Goal: Task Accomplishment & Management: Complete application form

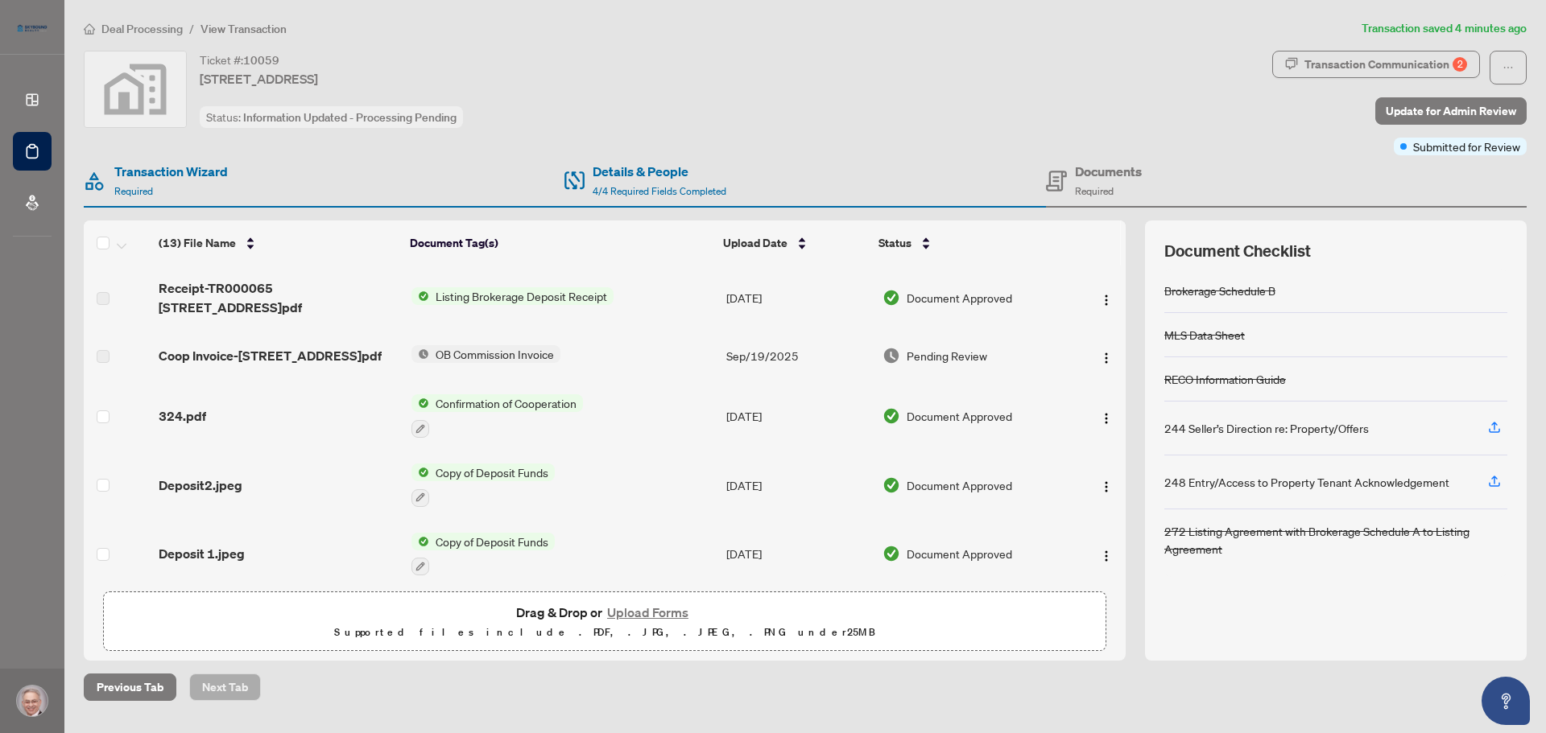
click at [919, 363] on span "Pending Review" at bounding box center [947, 356] width 81 height 18
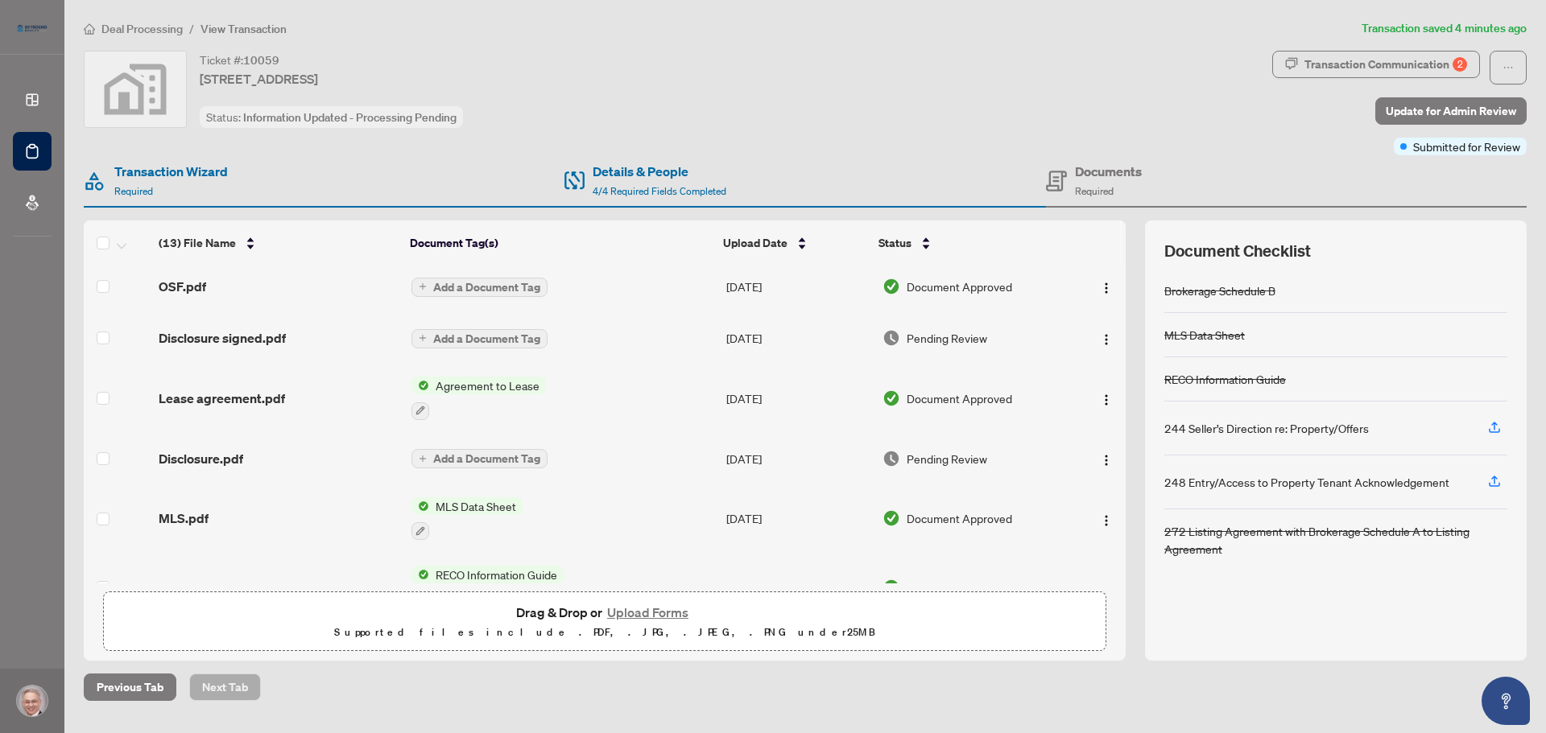
scroll to position [403, 0]
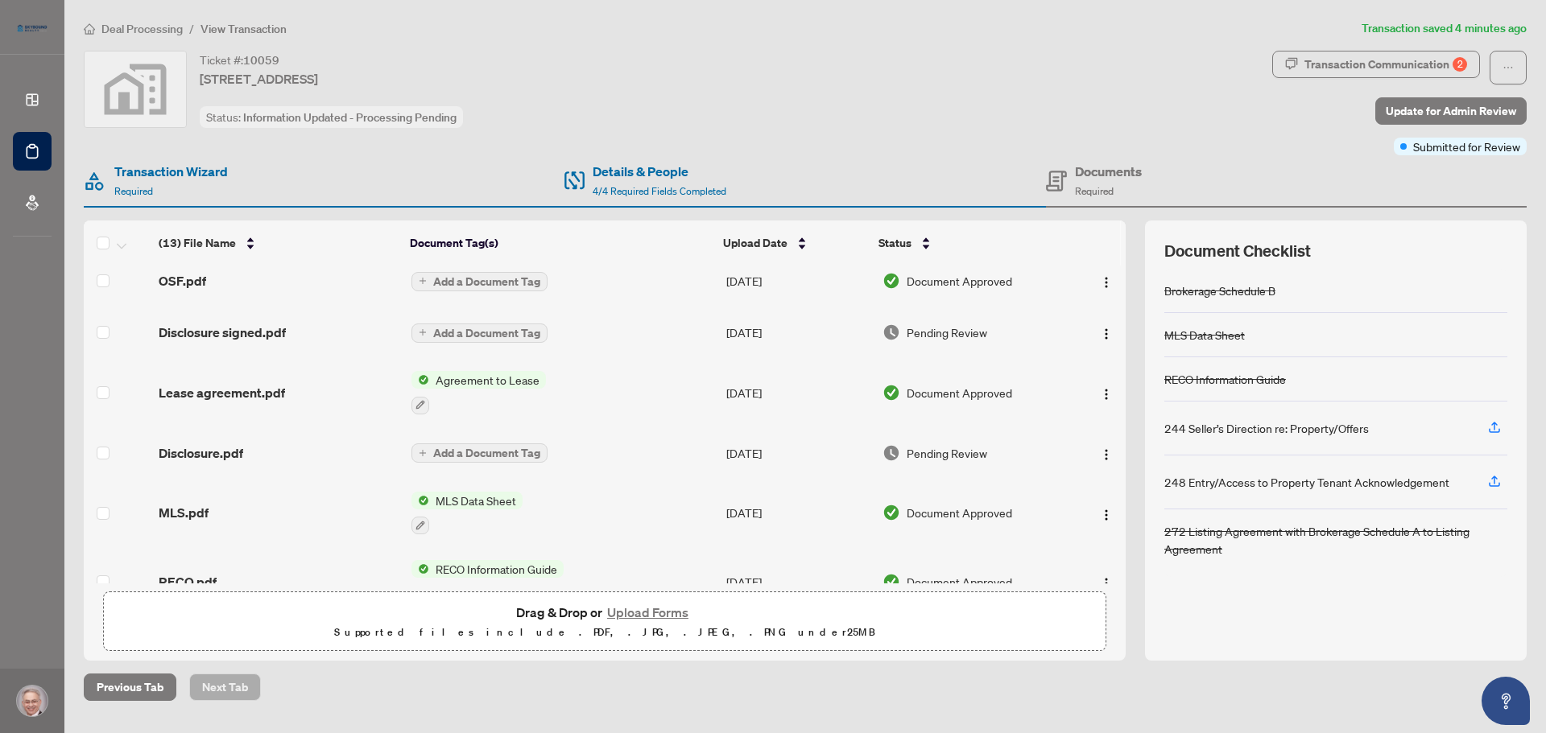
click at [750, 461] on td "[DATE]" at bounding box center [798, 454] width 156 height 52
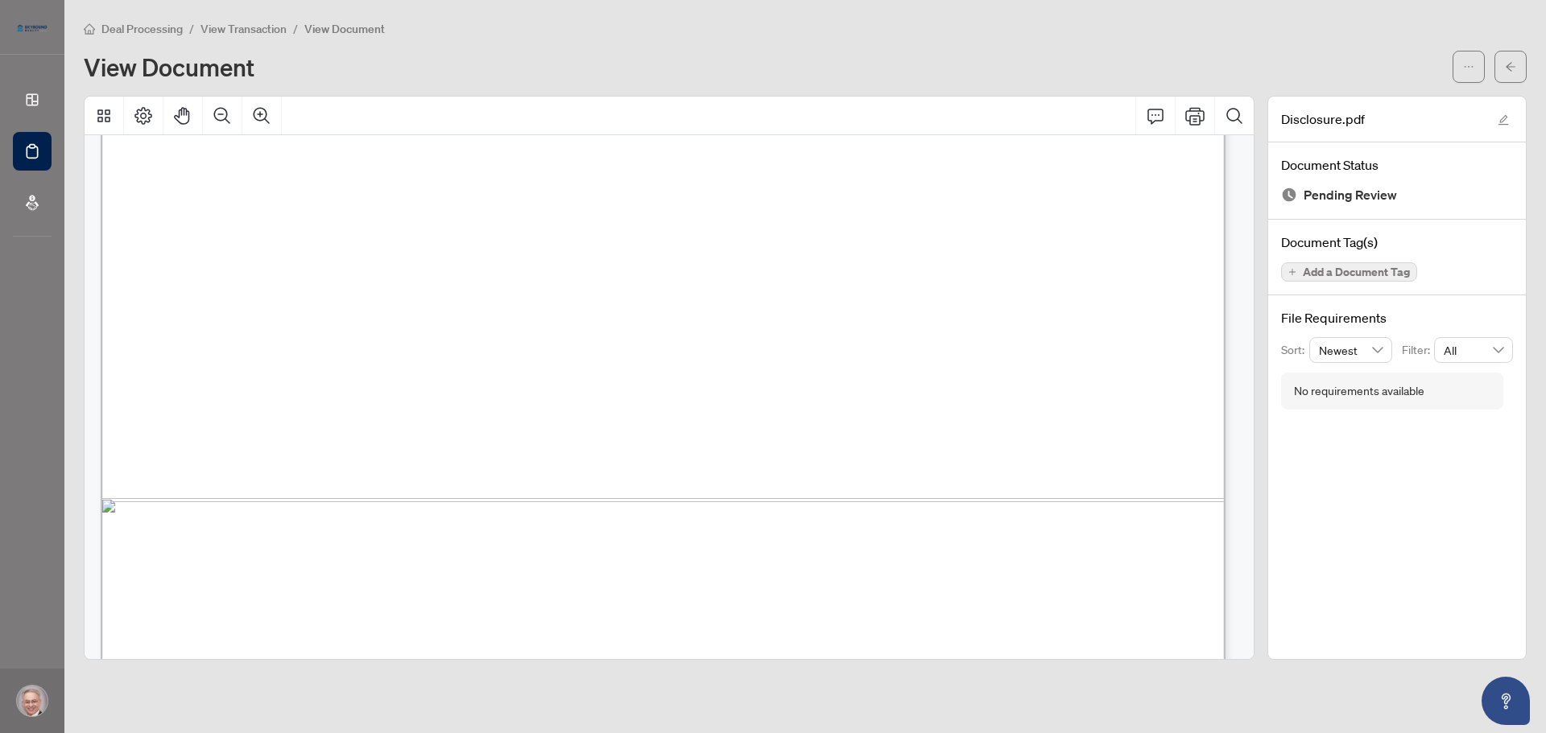
scroll to position [564, 0]
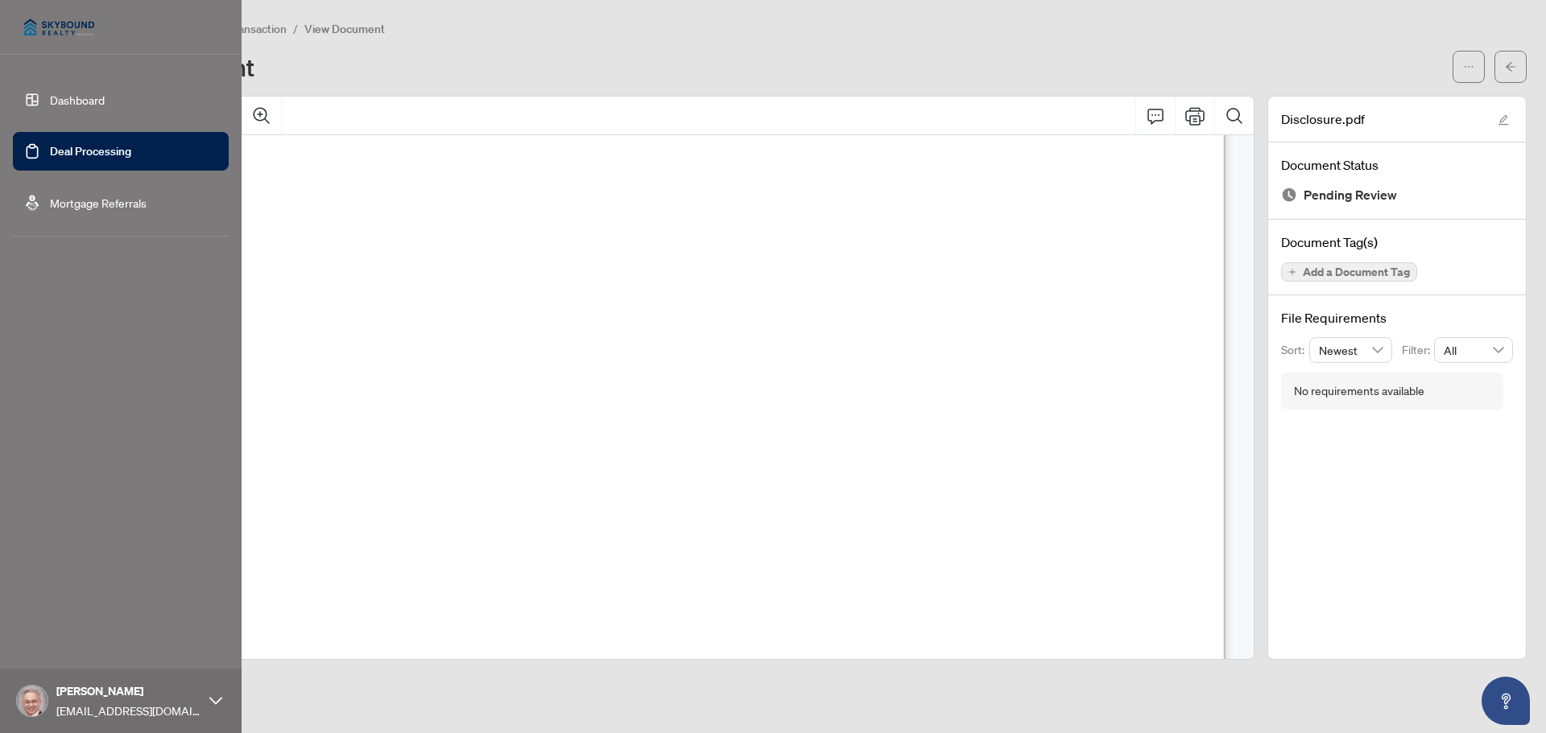
click at [50, 146] on link "Deal Processing" at bounding box center [90, 151] width 81 height 14
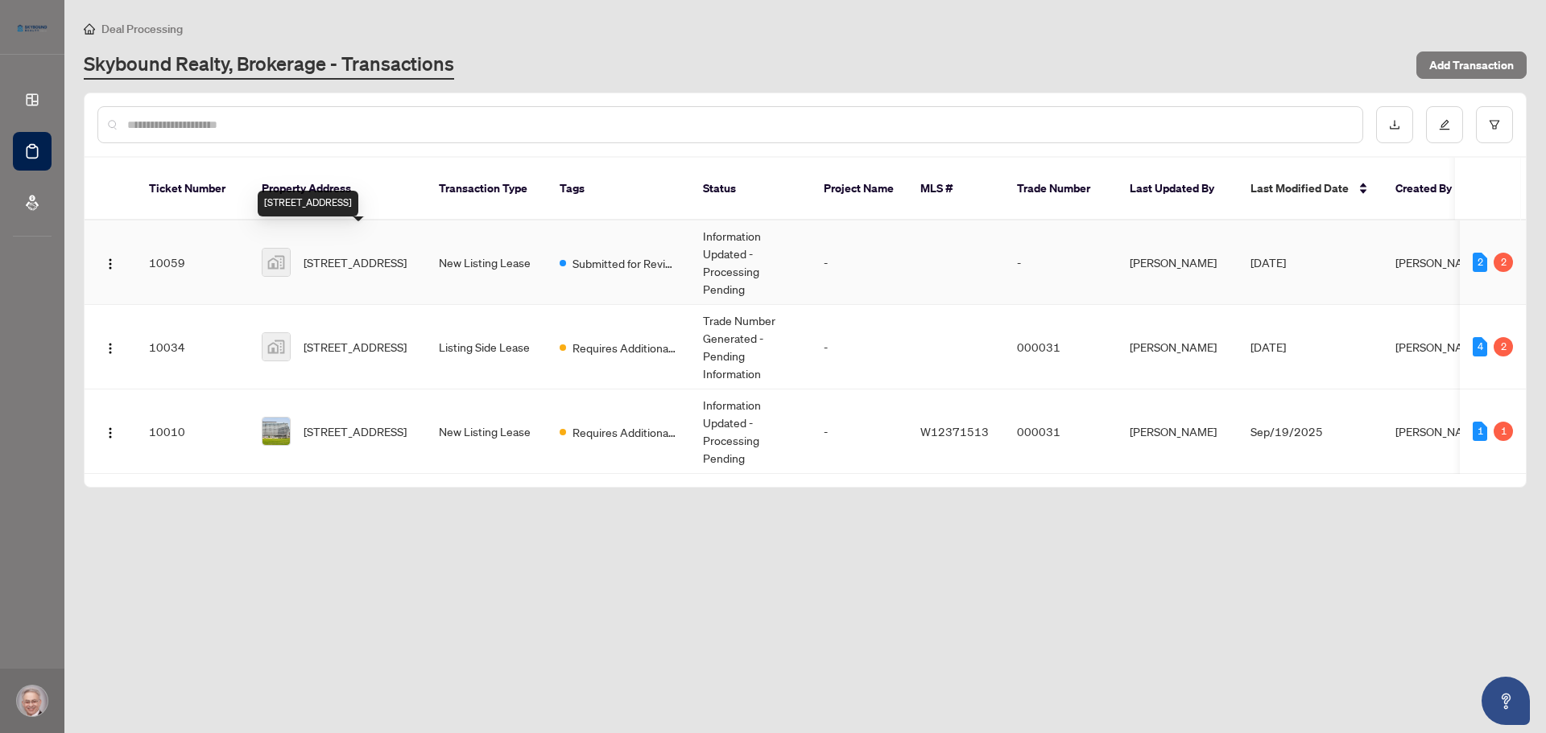
click at [394, 254] on span "[STREET_ADDRESS]" at bounding box center [355, 263] width 103 height 18
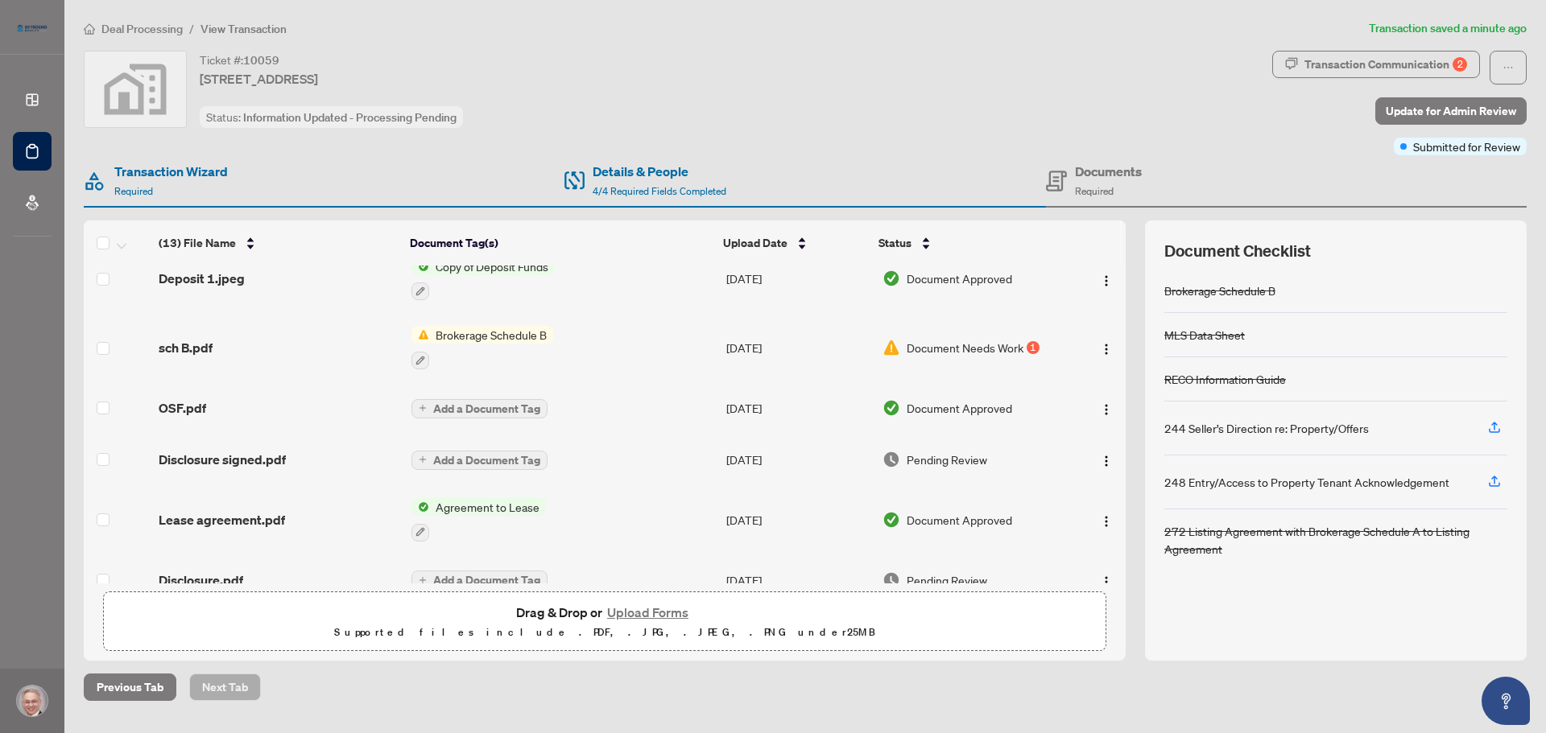
scroll to position [322, 0]
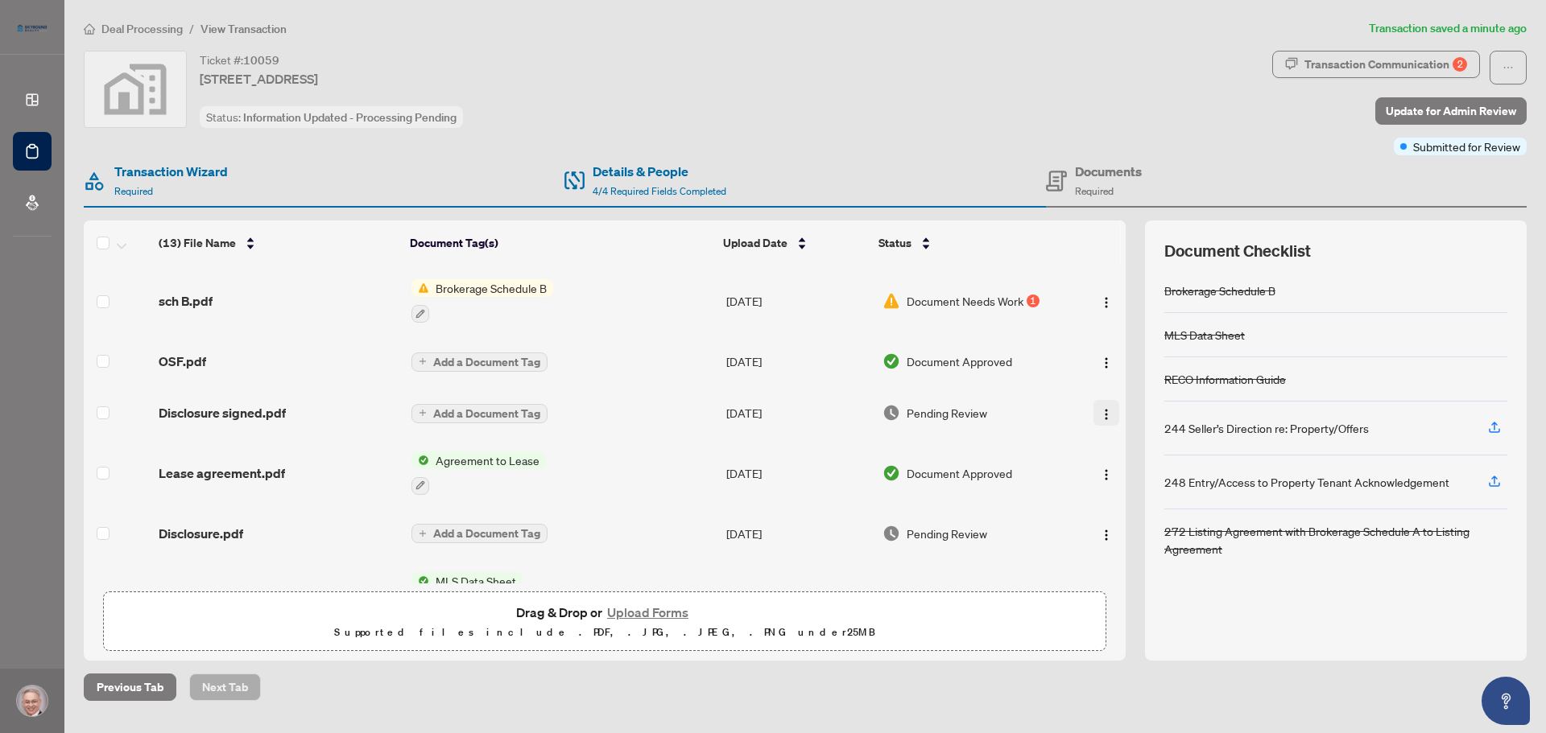
click at [1100, 421] on img "button" at bounding box center [1106, 414] width 13 height 13
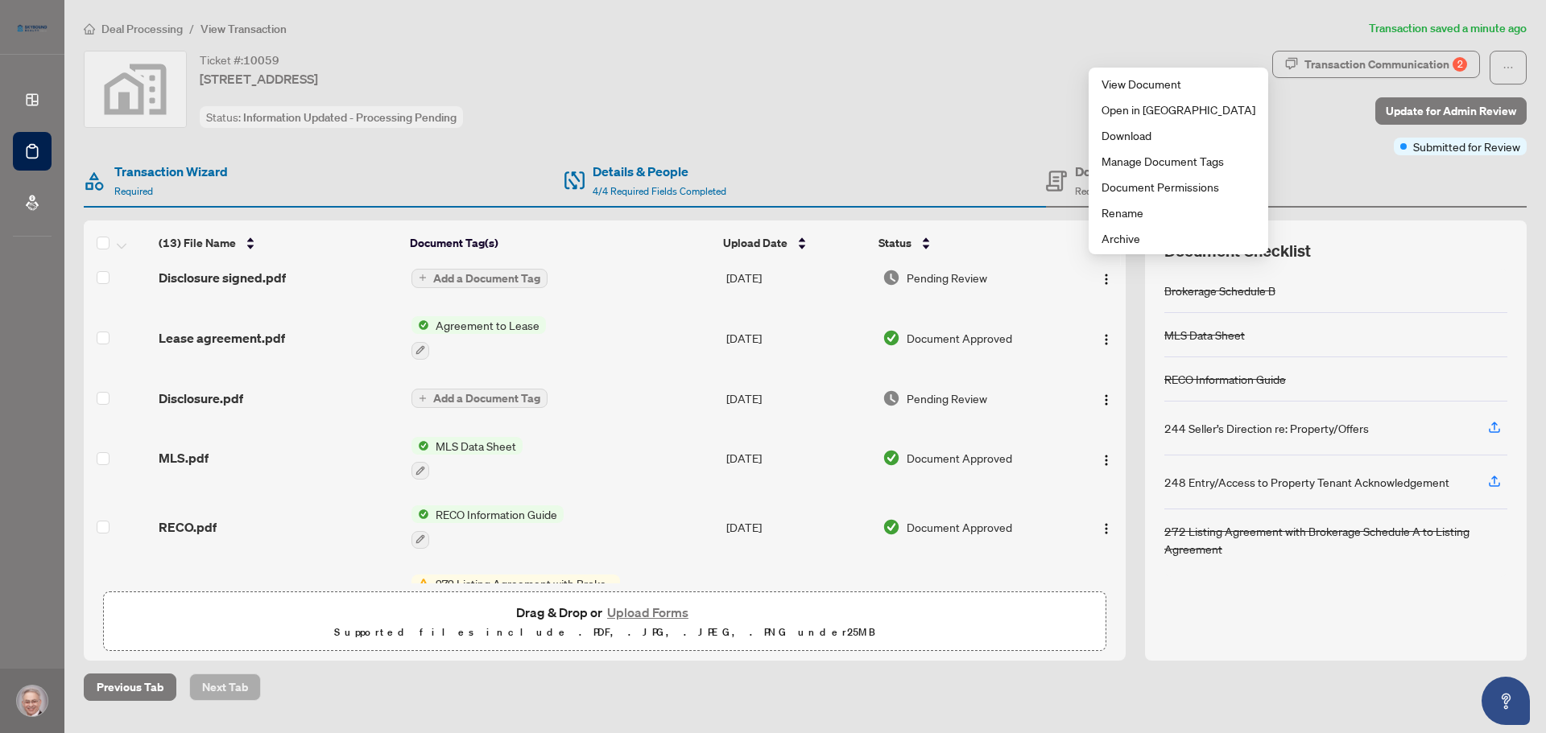
scroll to position [514, 0]
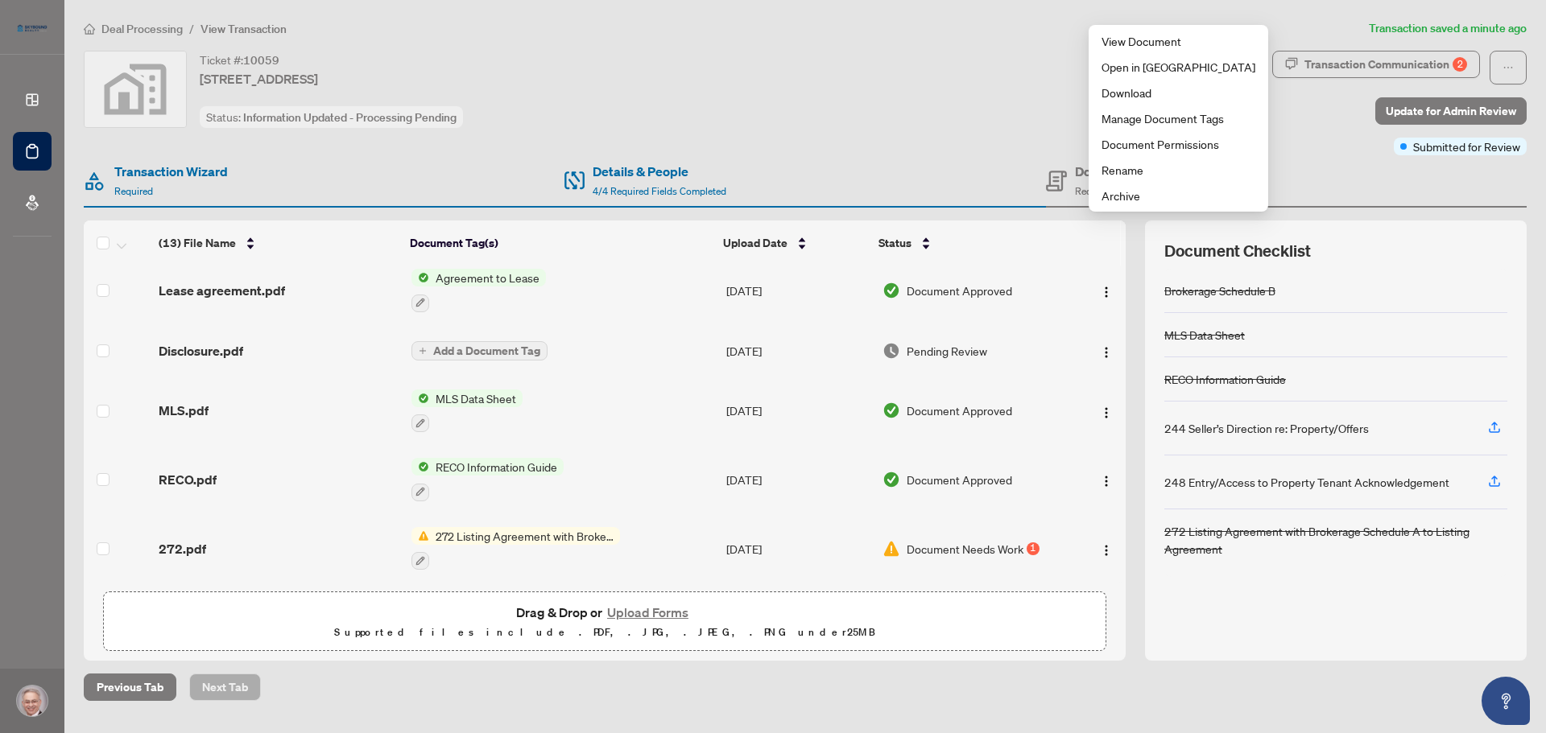
click at [659, 613] on button "Upload Forms" at bounding box center [647, 612] width 91 height 21
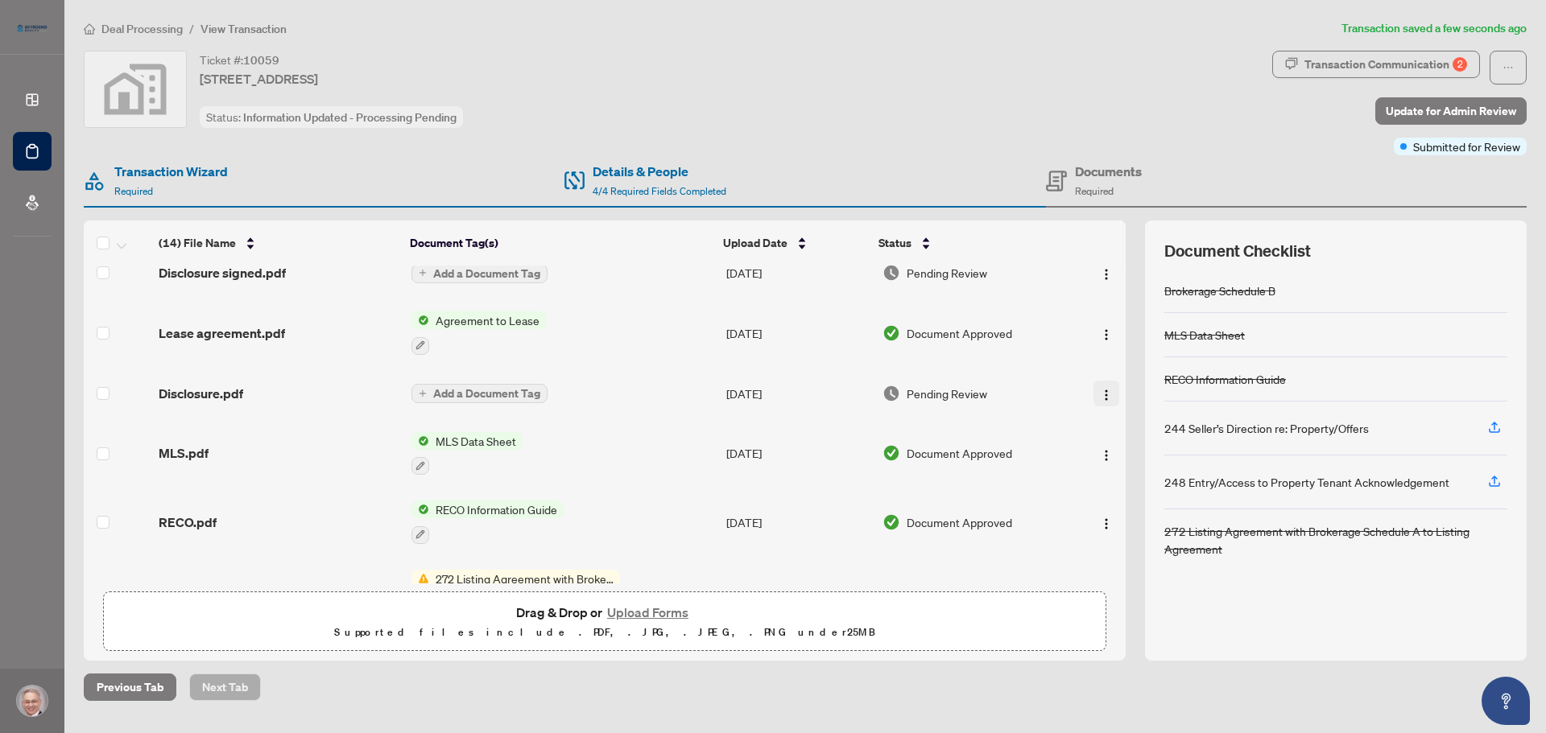
click at [1101, 399] on img "button" at bounding box center [1106, 395] width 13 height 13
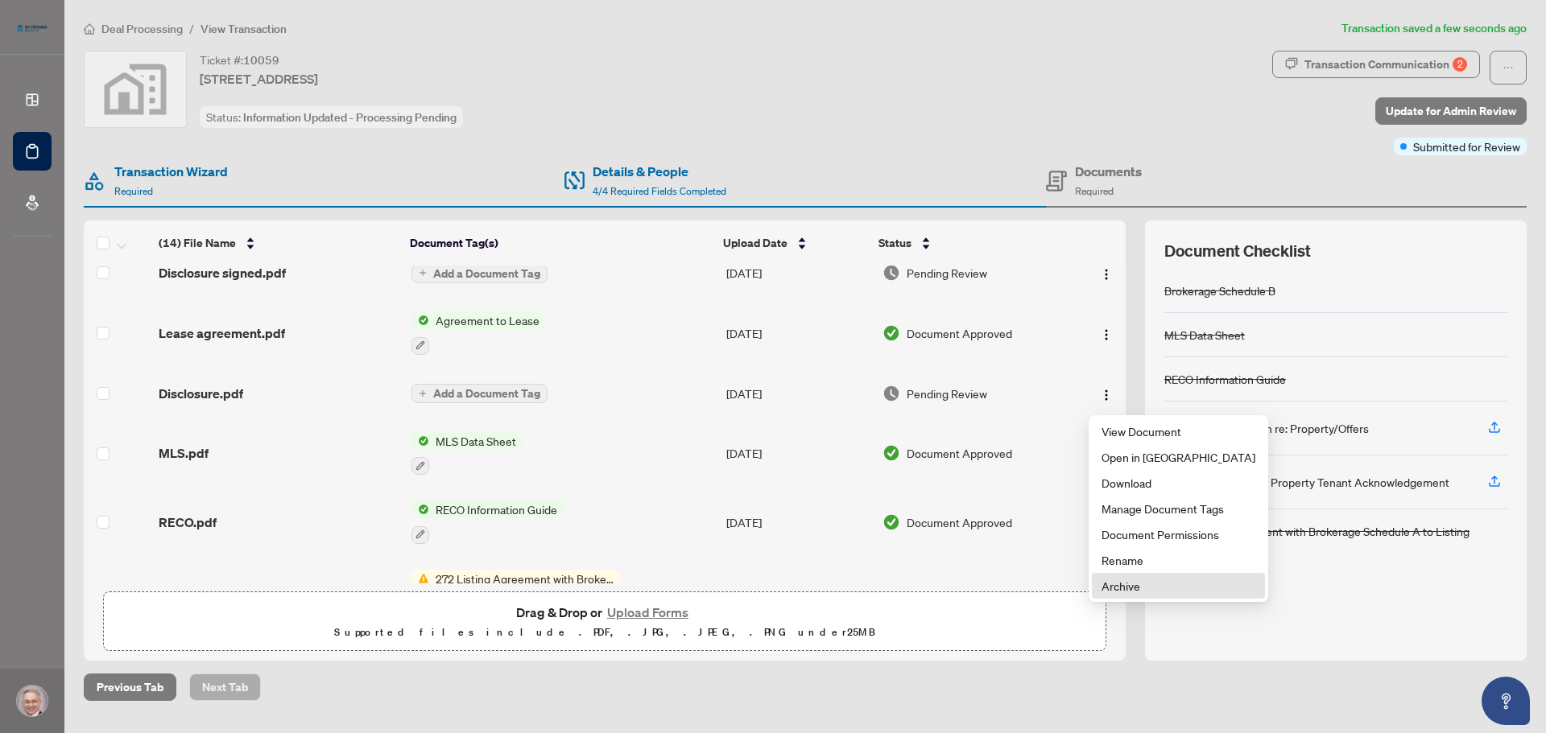
click at [1128, 583] on span "Archive" at bounding box center [1178, 586] width 154 height 18
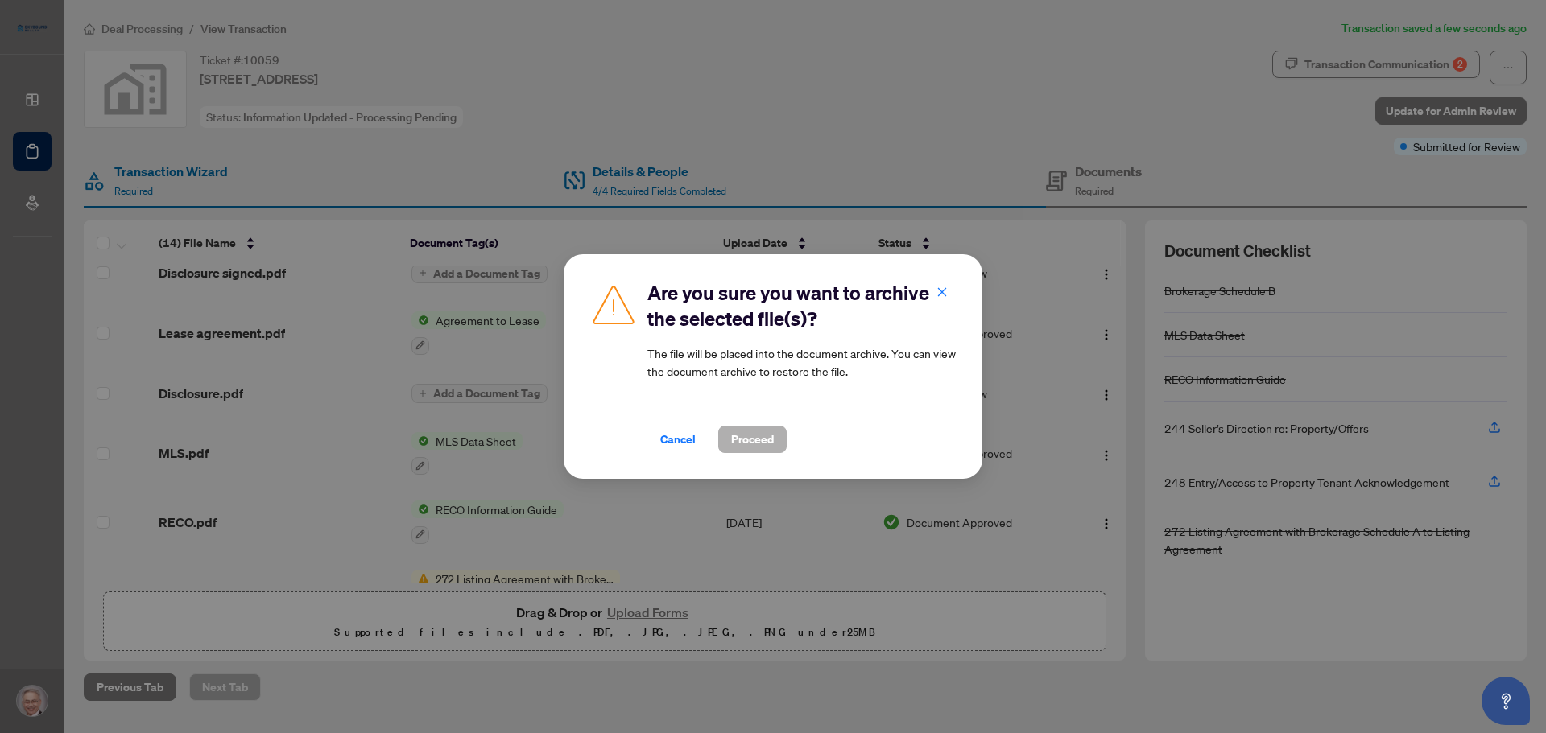
click at [753, 443] on span "Proceed" at bounding box center [752, 440] width 43 height 26
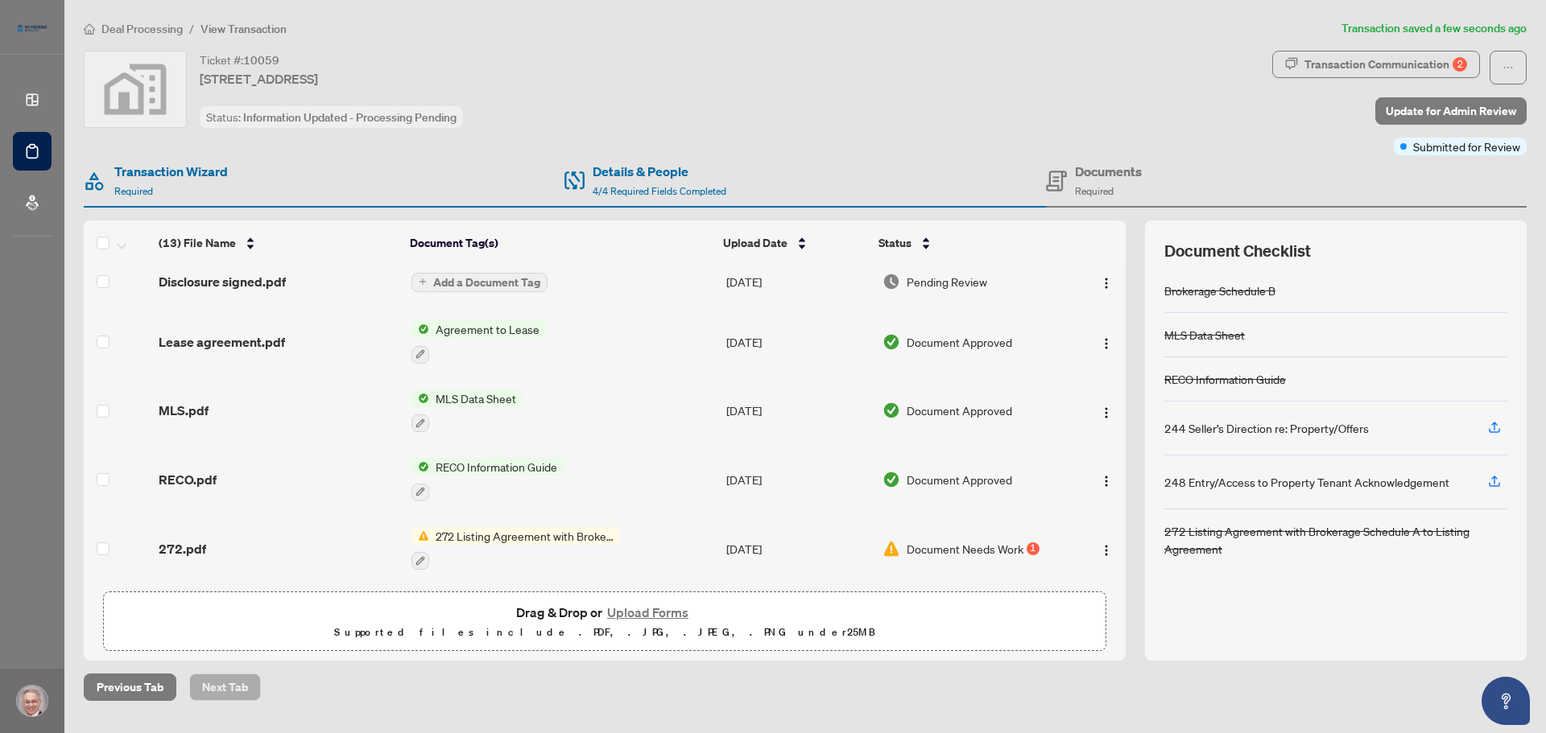
click at [523, 531] on span "272 Listing Agreement with Brokerage Schedule A to Listing Agreement" at bounding box center [524, 536] width 191 height 18
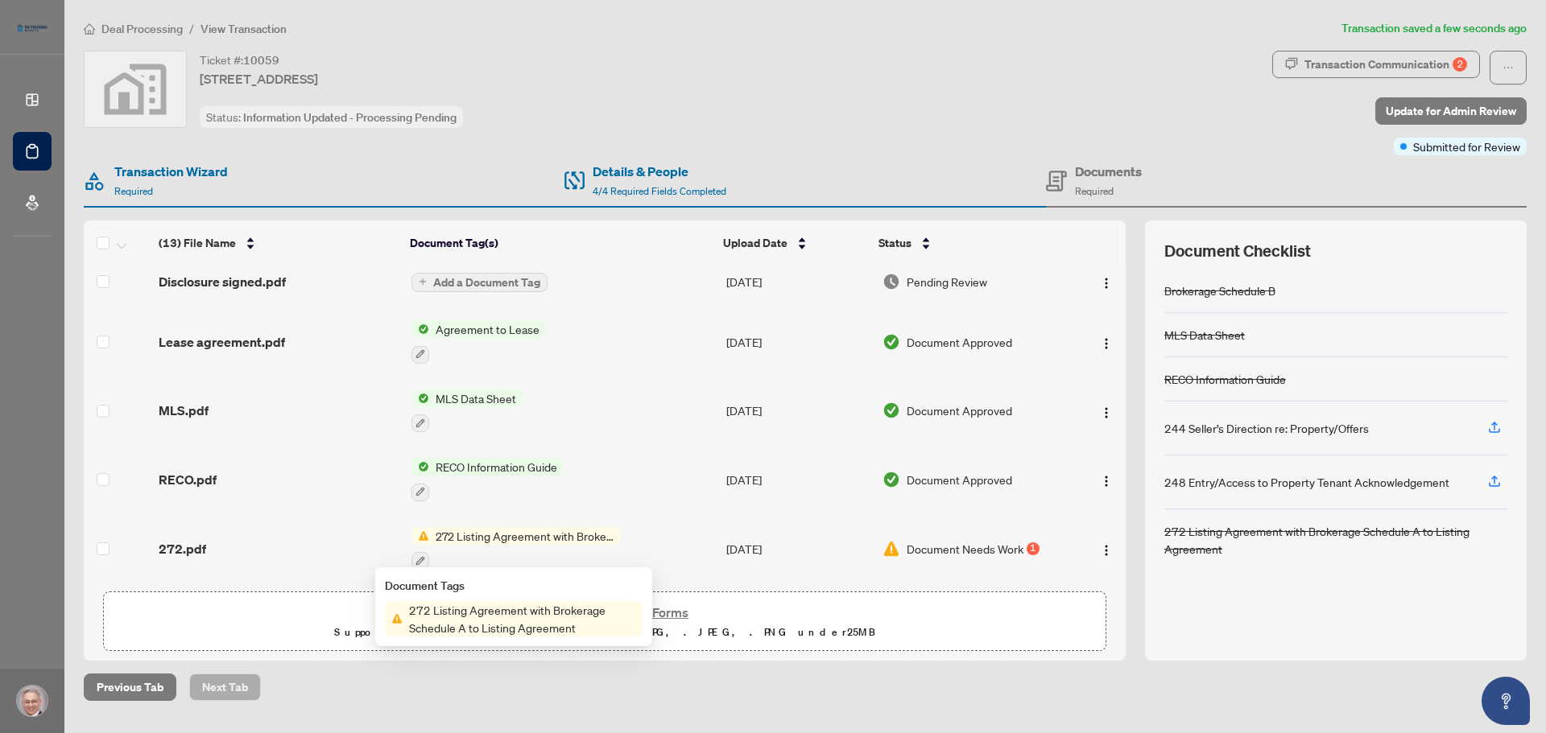
click at [523, 531] on span "272 Listing Agreement with Brokerage Schedule A to Listing Agreement" at bounding box center [524, 536] width 191 height 18
click at [785, 538] on td "[DATE]" at bounding box center [798, 548] width 156 height 69
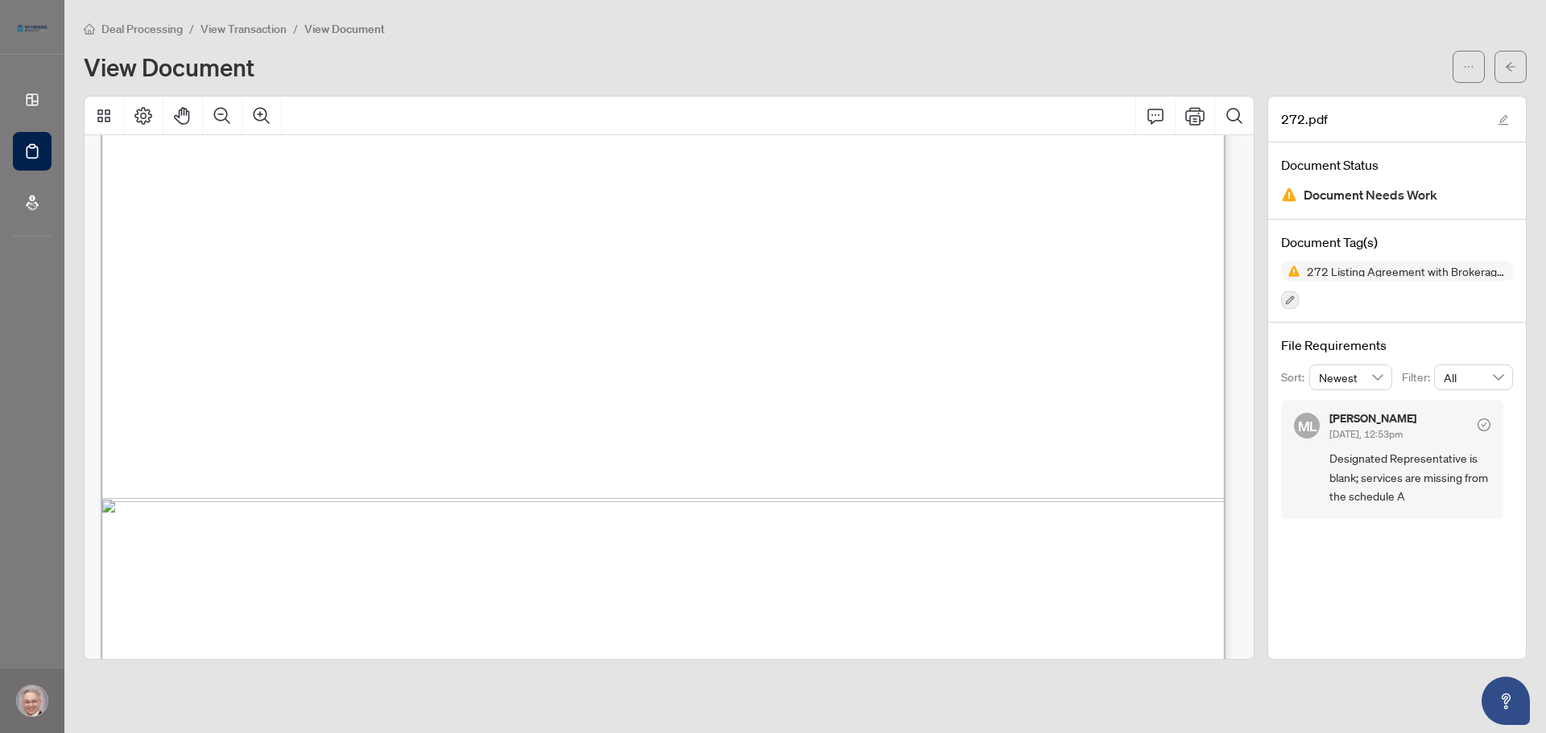
scroll to position [2335, 0]
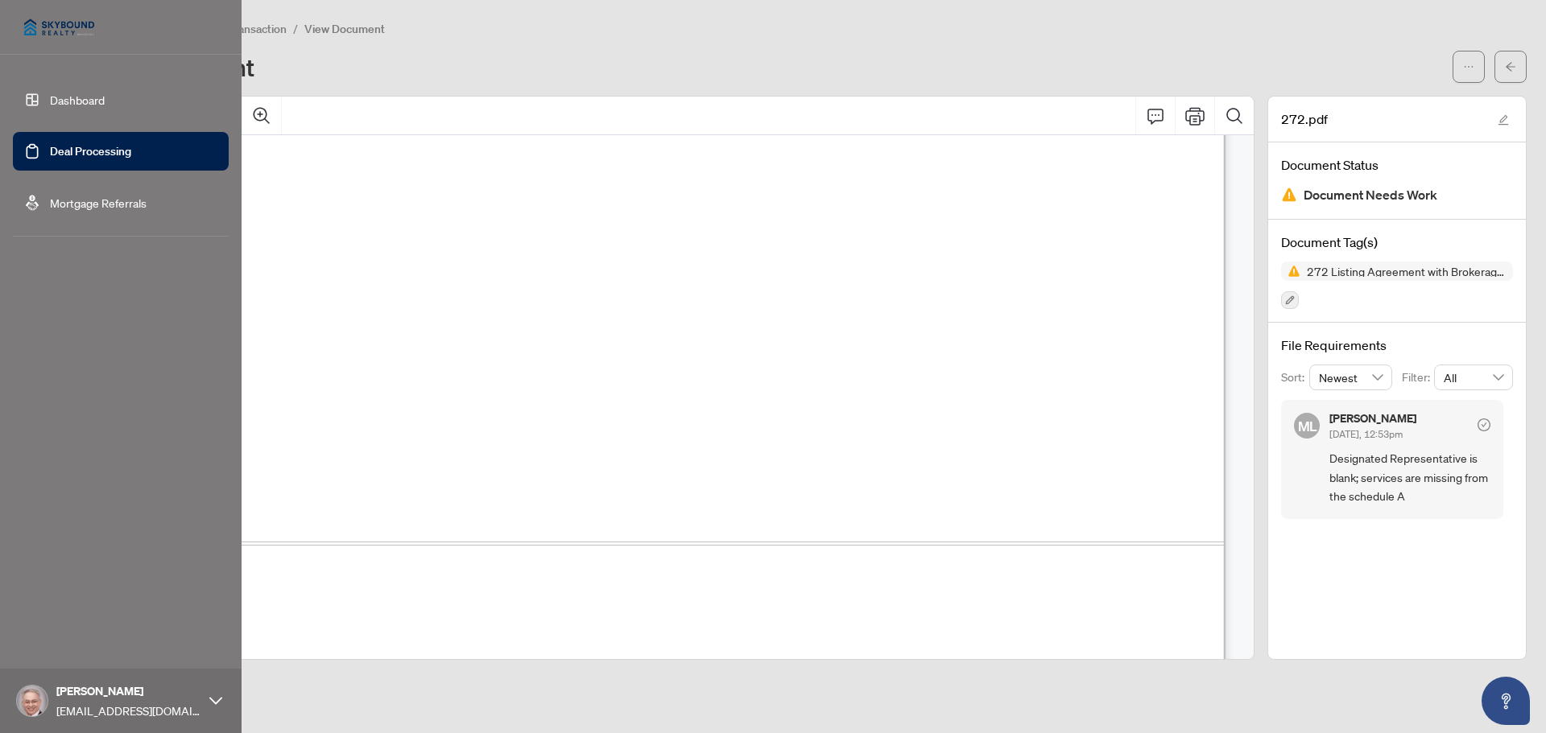
click at [123, 157] on link "Deal Processing" at bounding box center [90, 151] width 81 height 14
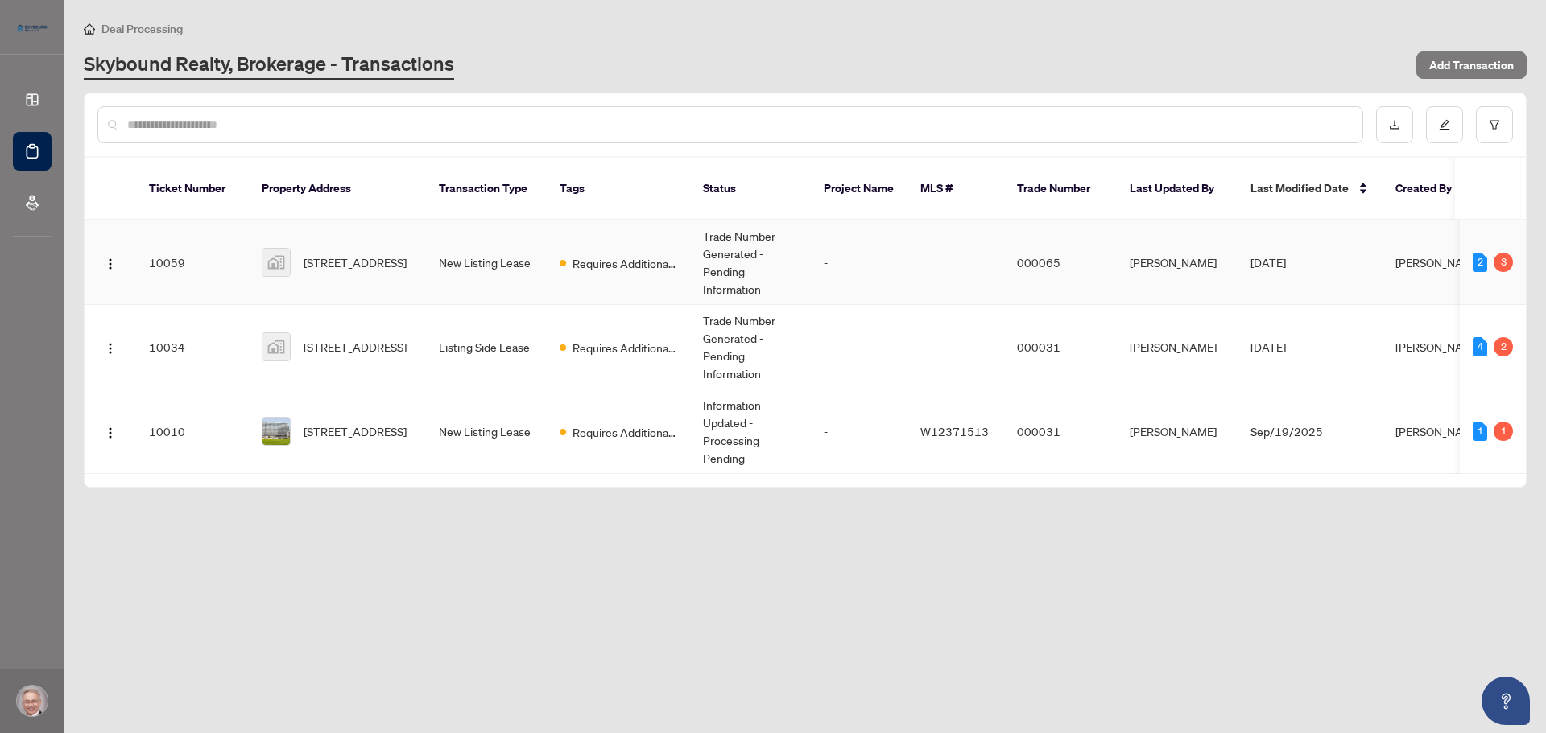
click at [482, 243] on td "New Listing Lease" at bounding box center [486, 263] width 121 height 85
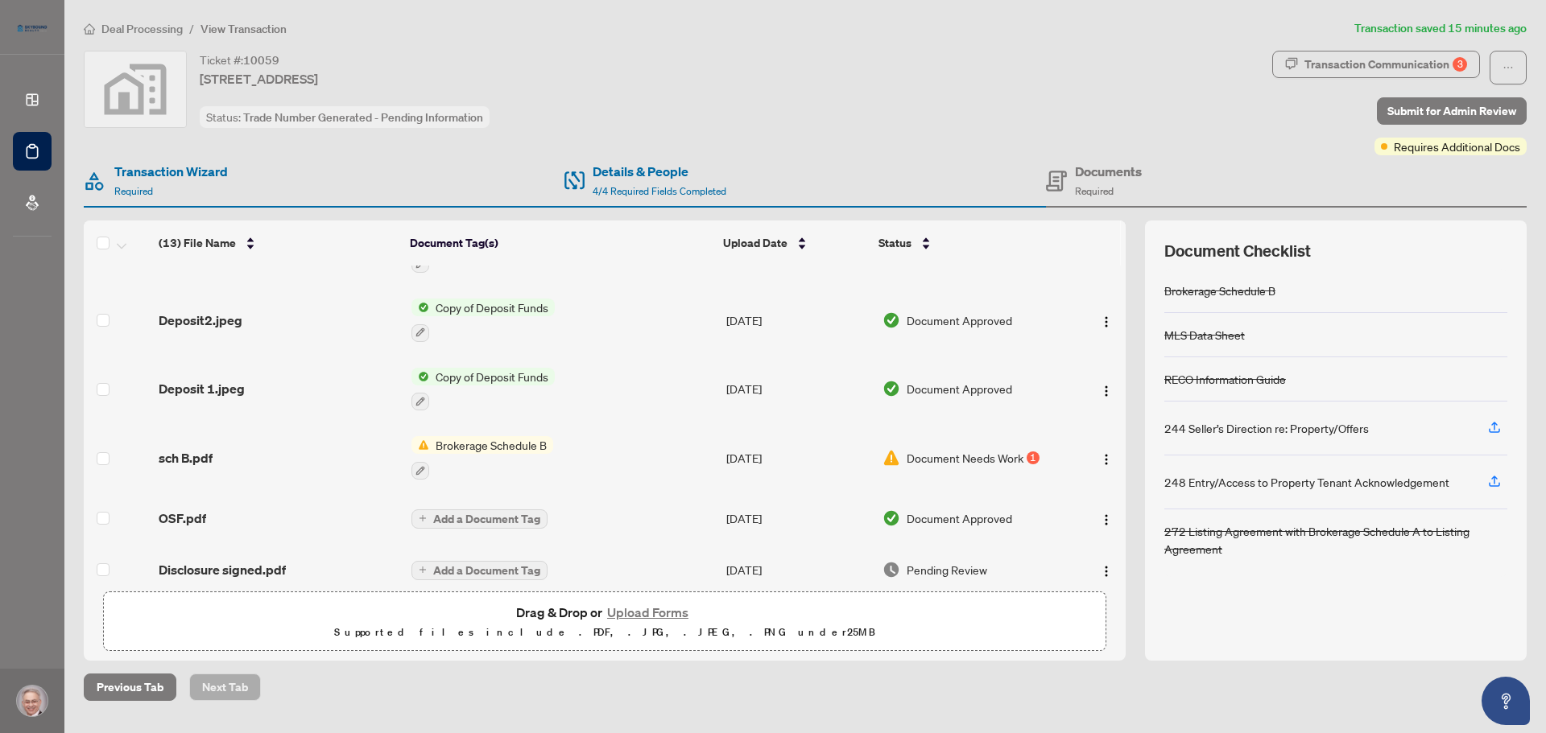
scroll to position [242, 0]
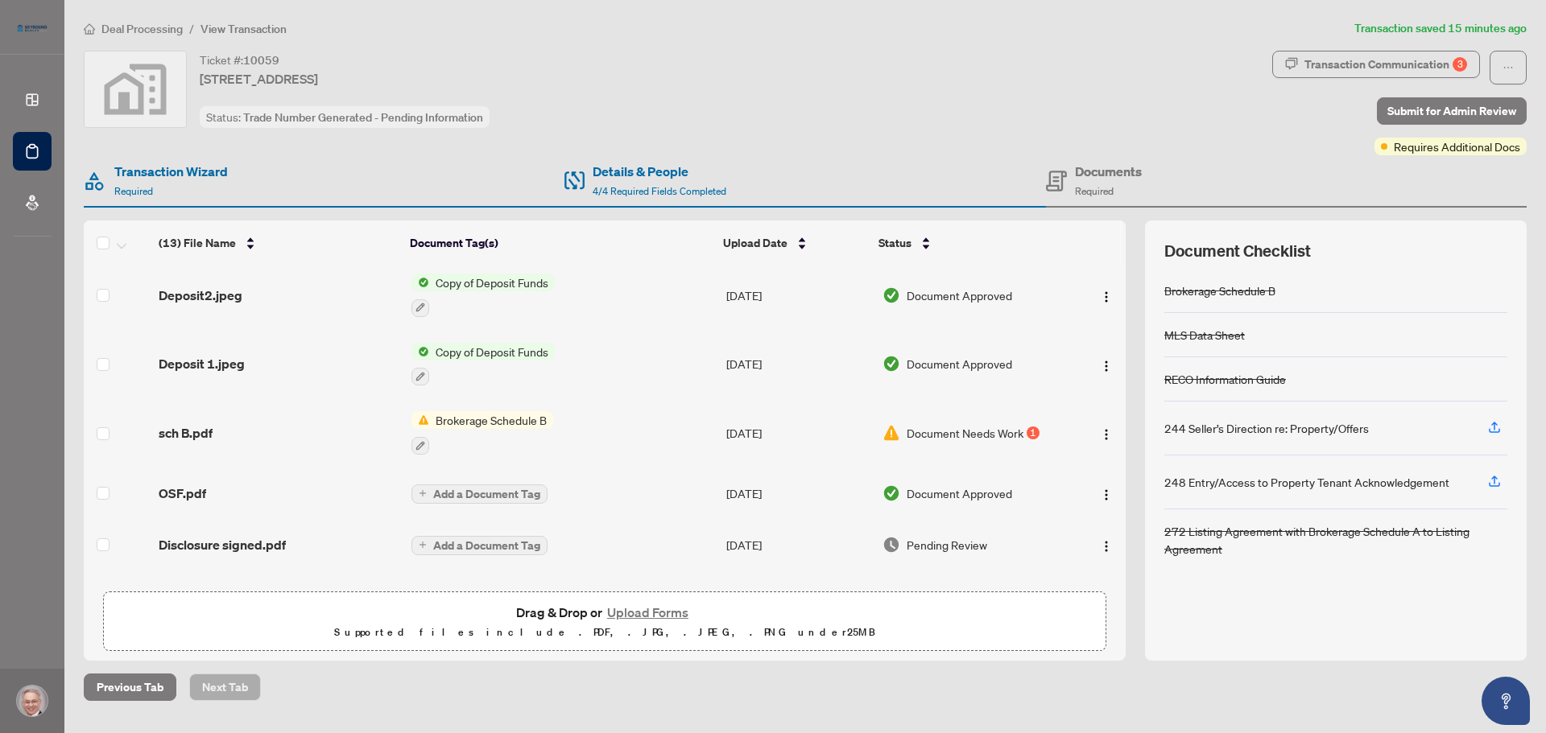
click at [511, 429] on span "Brokerage Schedule B" at bounding box center [491, 420] width 124 height 18
click at [468, 504] on span "Brokerage Schedule B" at bounding box center [470, 508] width 124 height 18
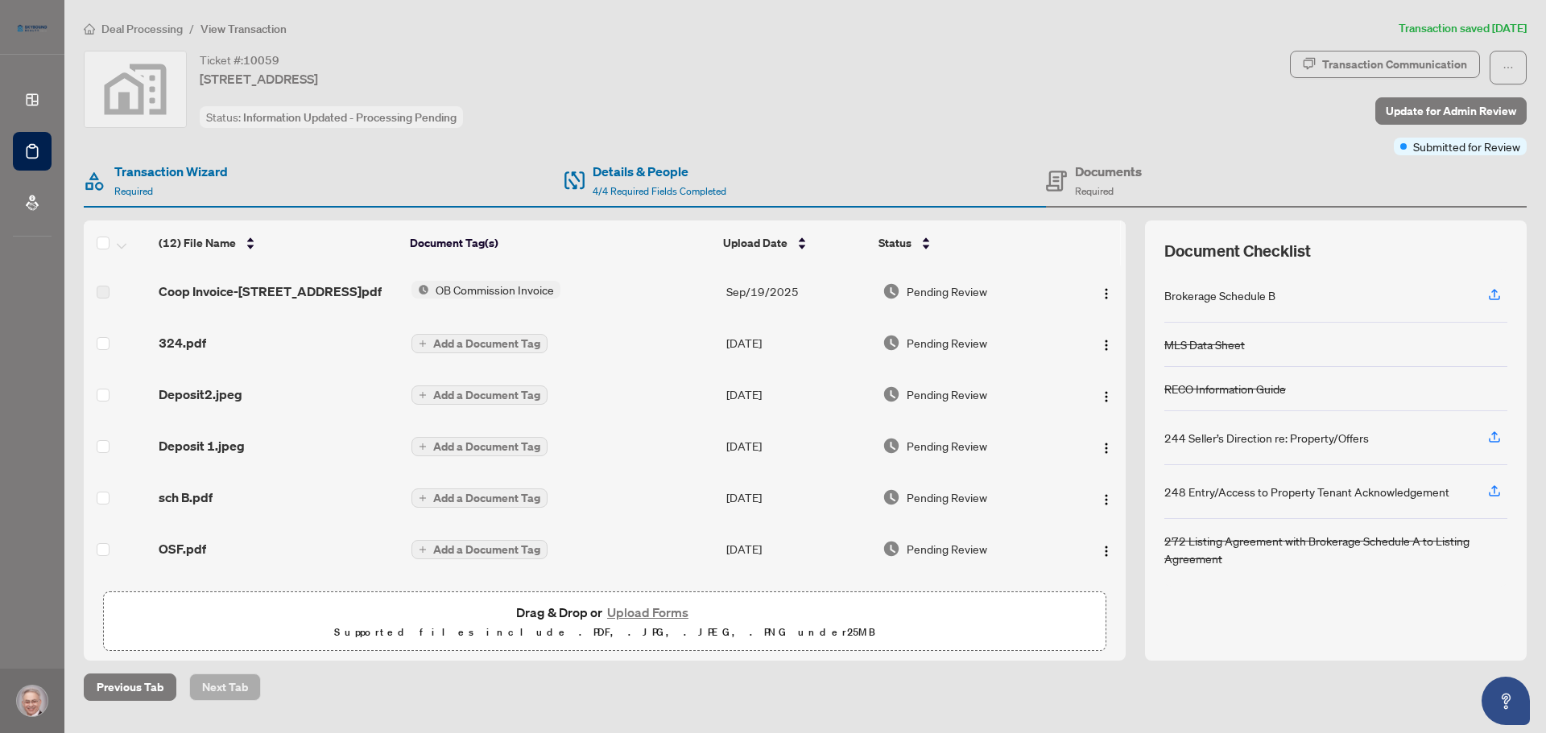
click at [634, 613] on button "Upload Forms" at bounding box center [647, 612] width 91 height 21
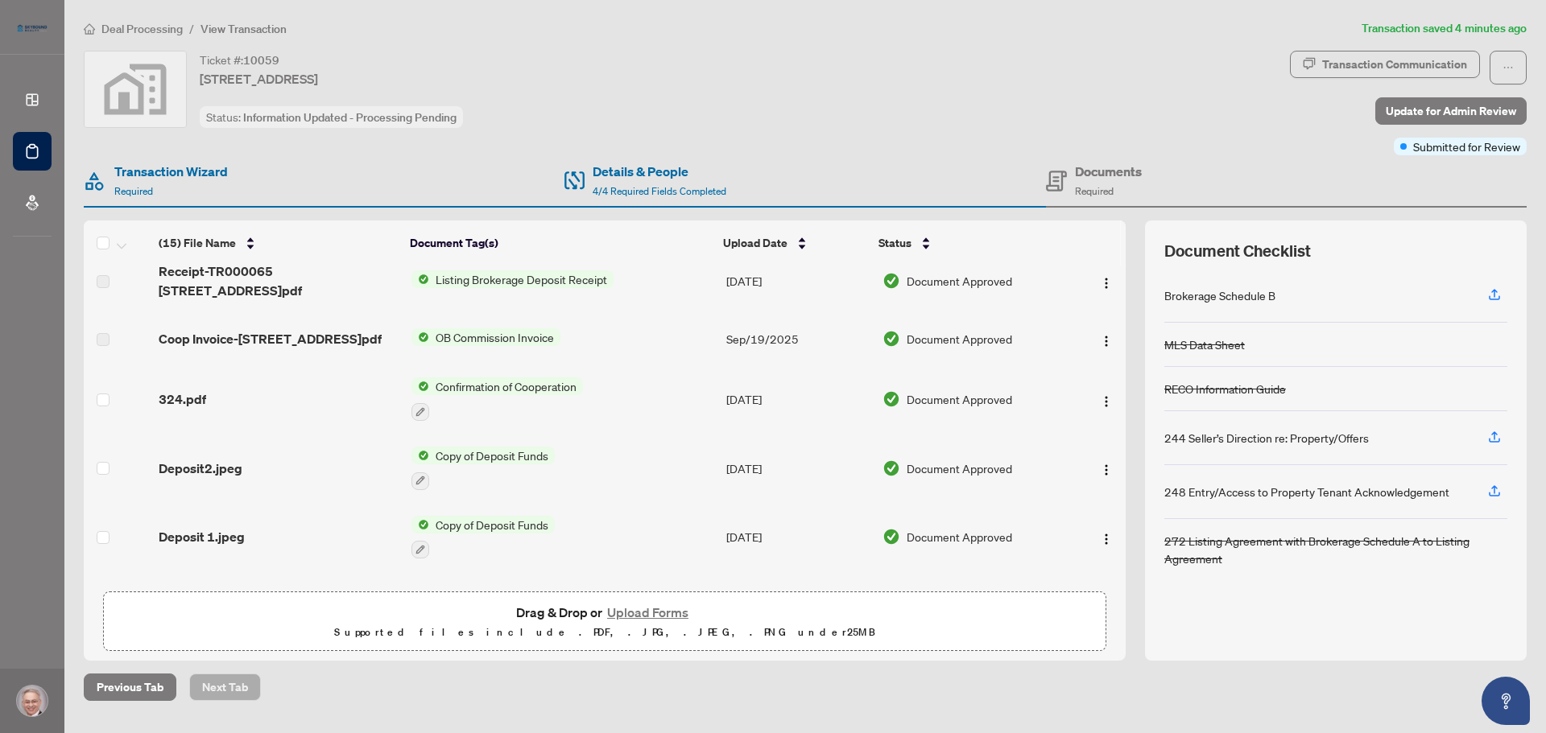
scroll to position [403, 0]
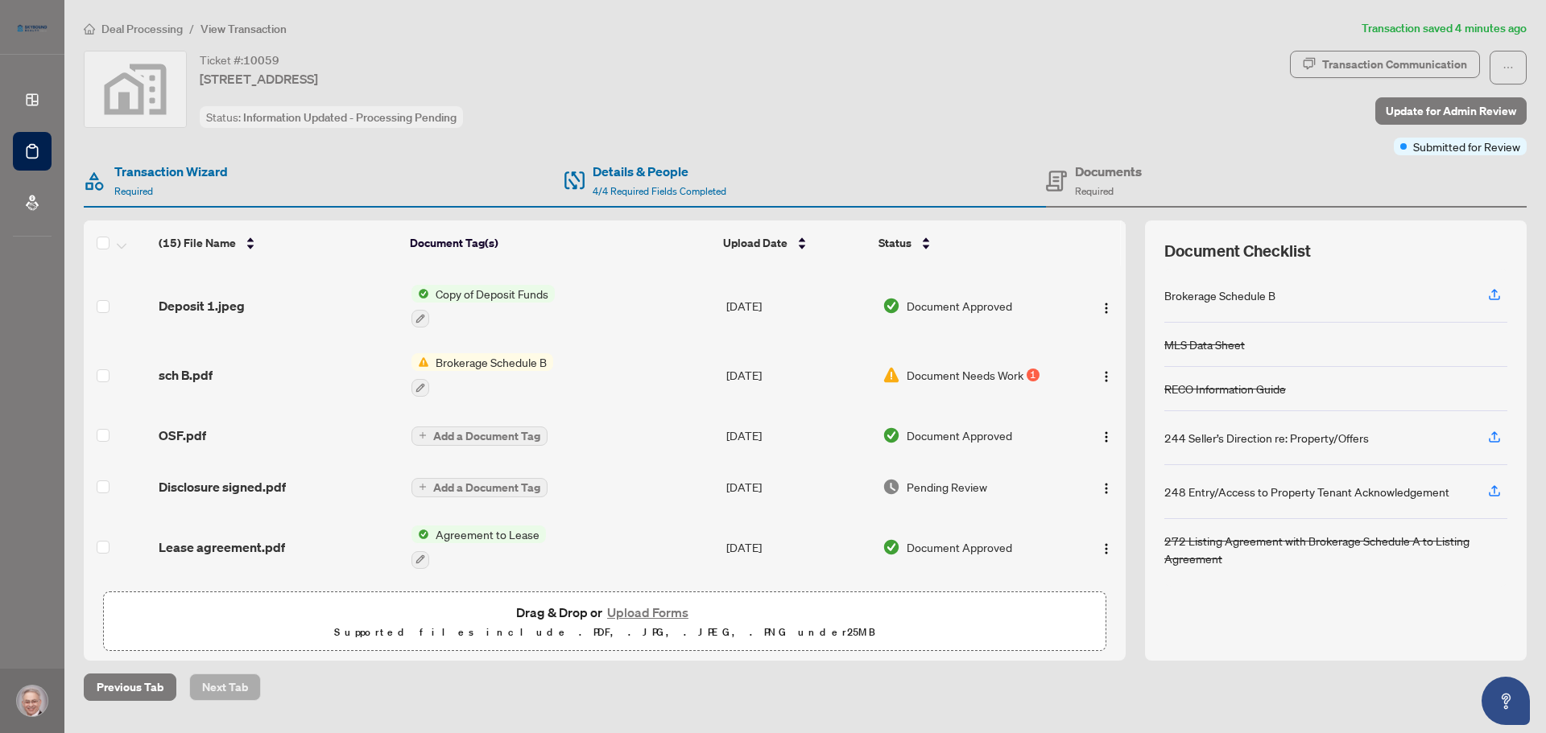
click at [628, 608] on button "Upload Forms" at bounding box center [647, 612] width 91 height 21
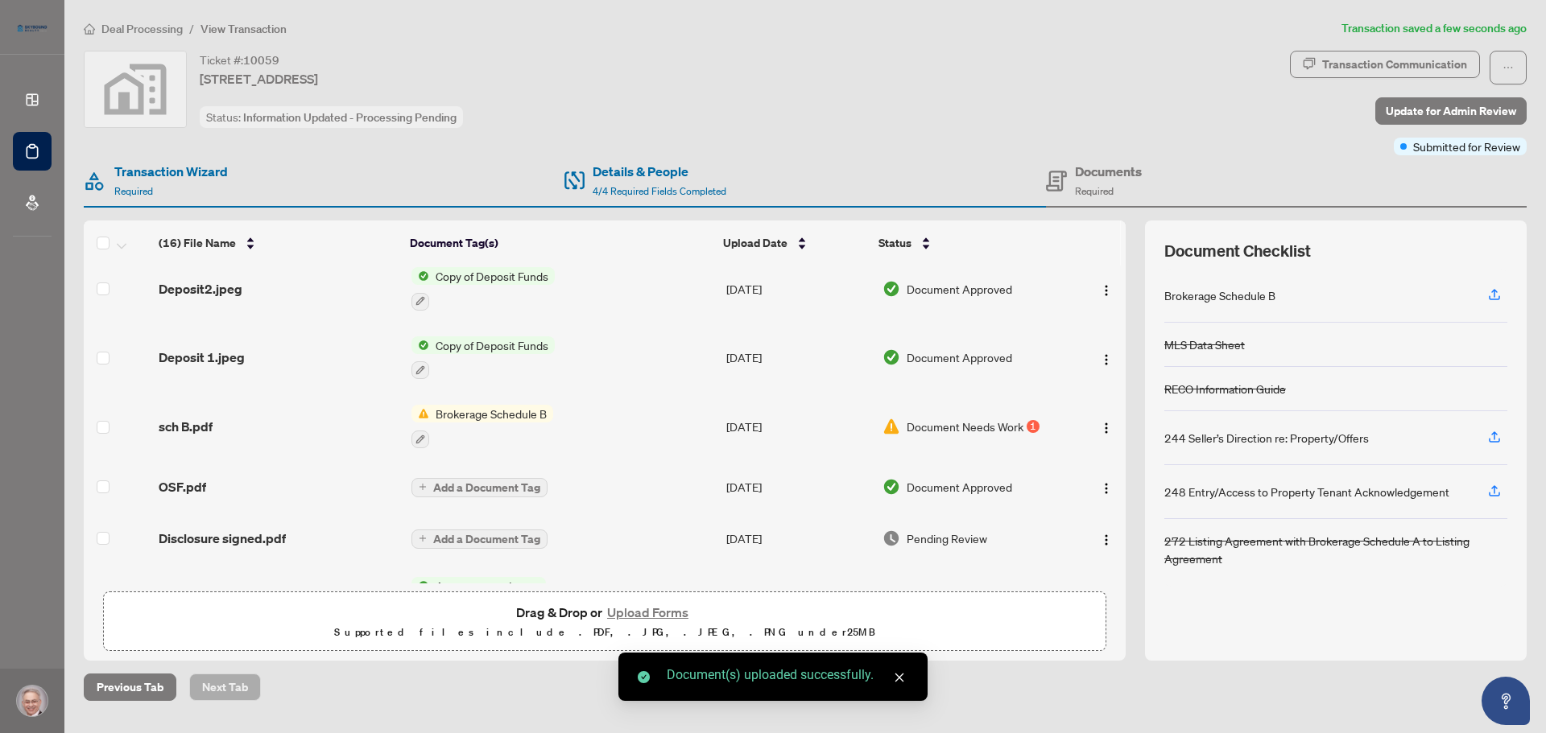
scroll to position [675, 0]
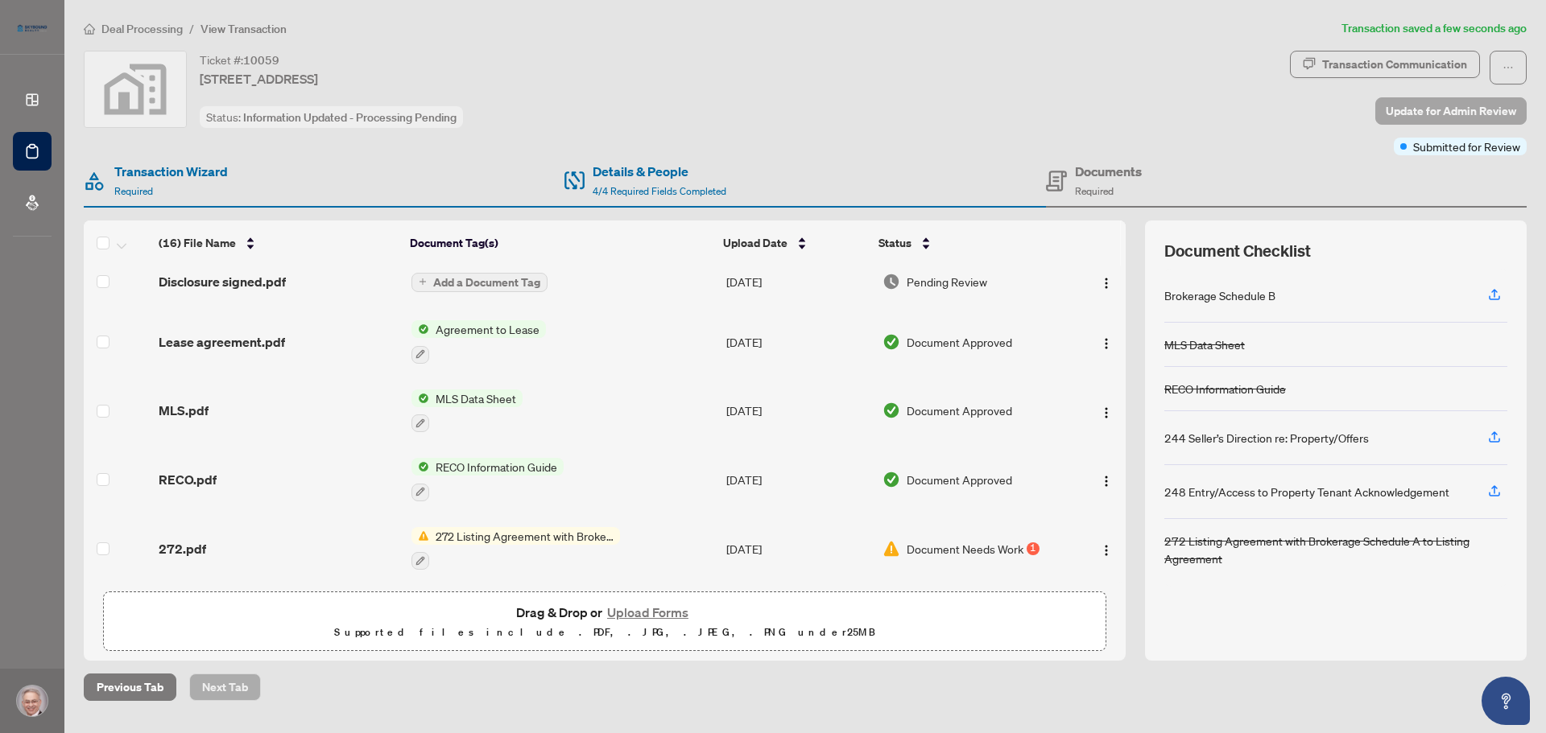
click at [1447, 108] on span "Update for Admin Review" at bounding box center [1451, 111] width 130 height 26
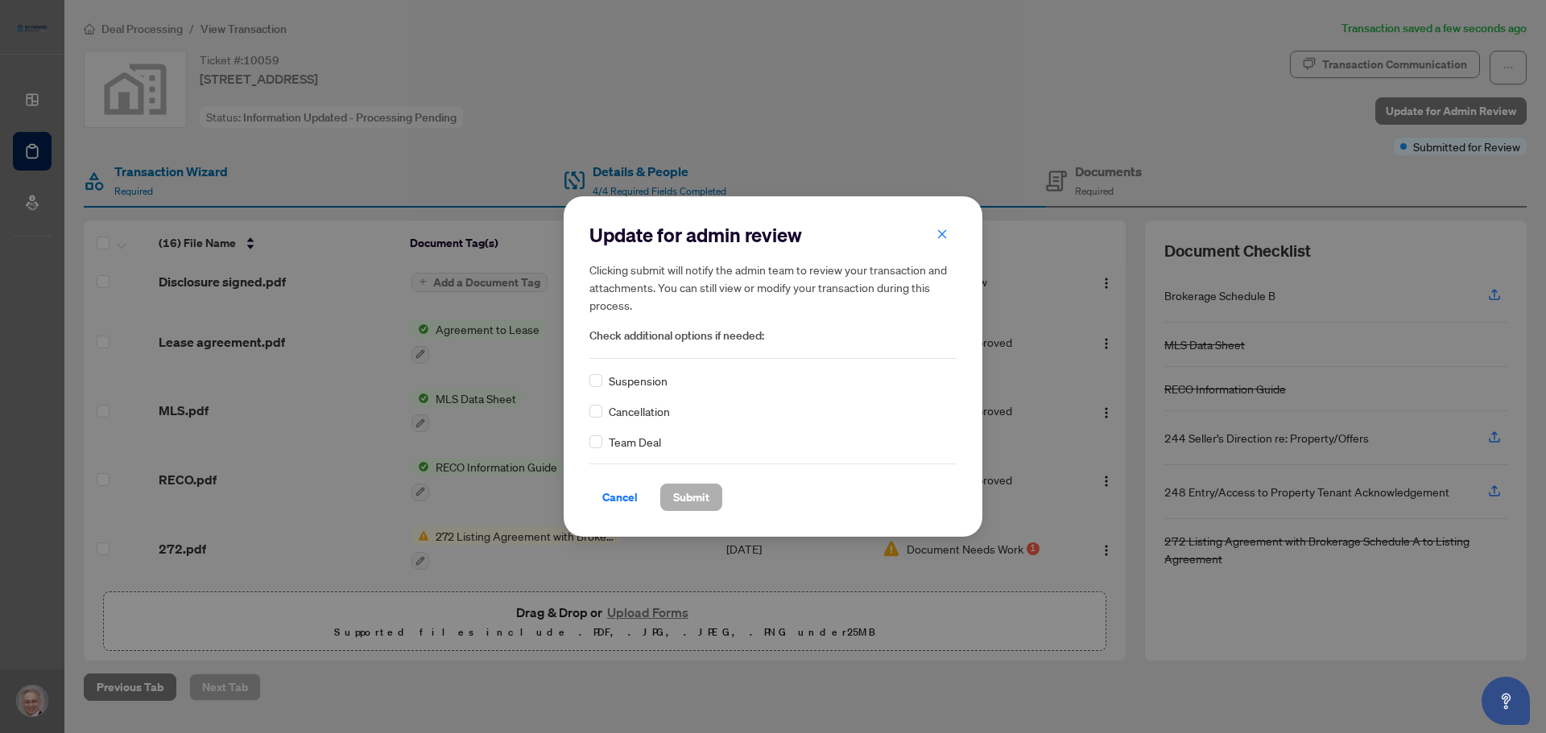
click at [707, 494] on span "Submit" at bounding box center [691, 498] width 36 height 26
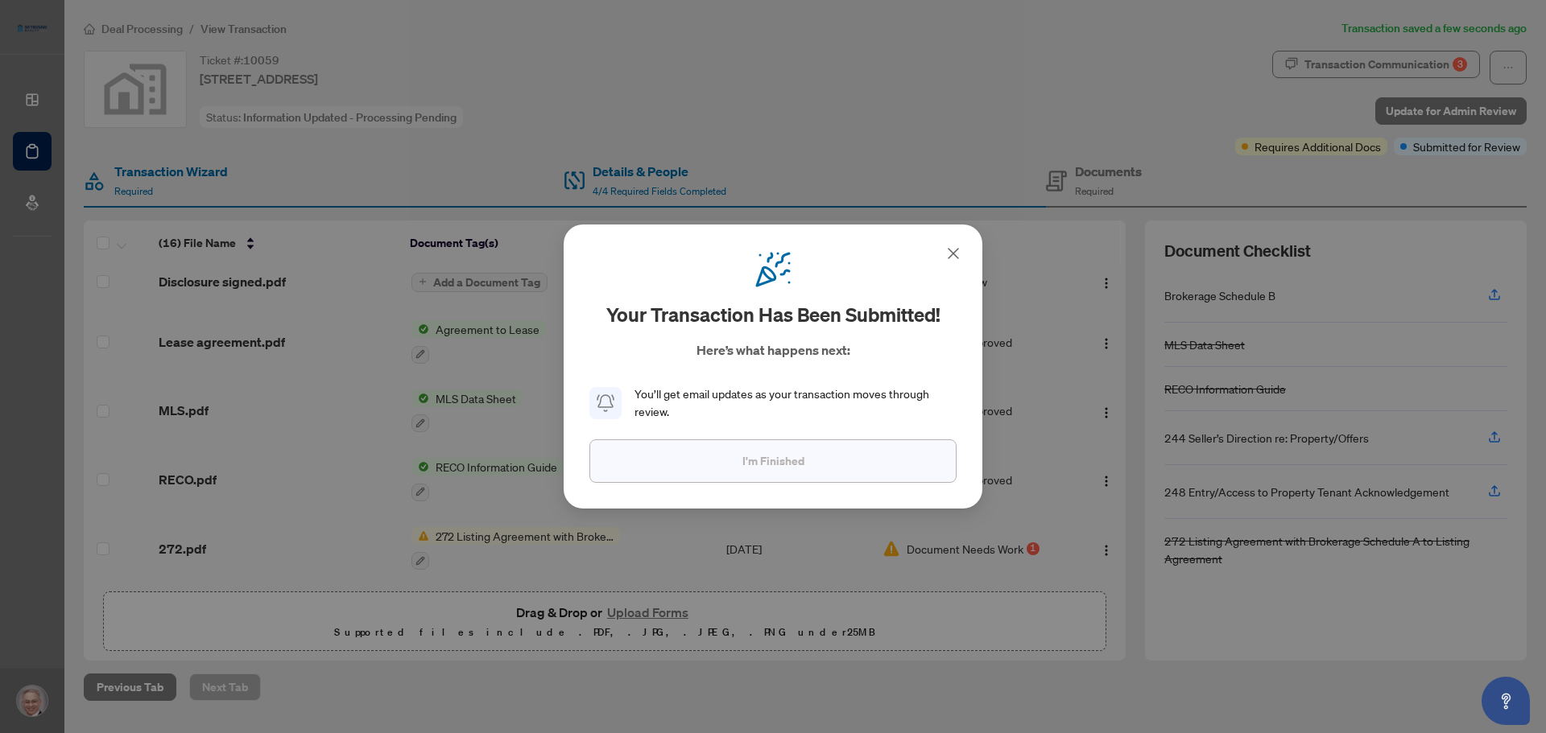
click at [790, 473] on span "I'm Finished" at bounding box center [773, 461] width 62 height 26
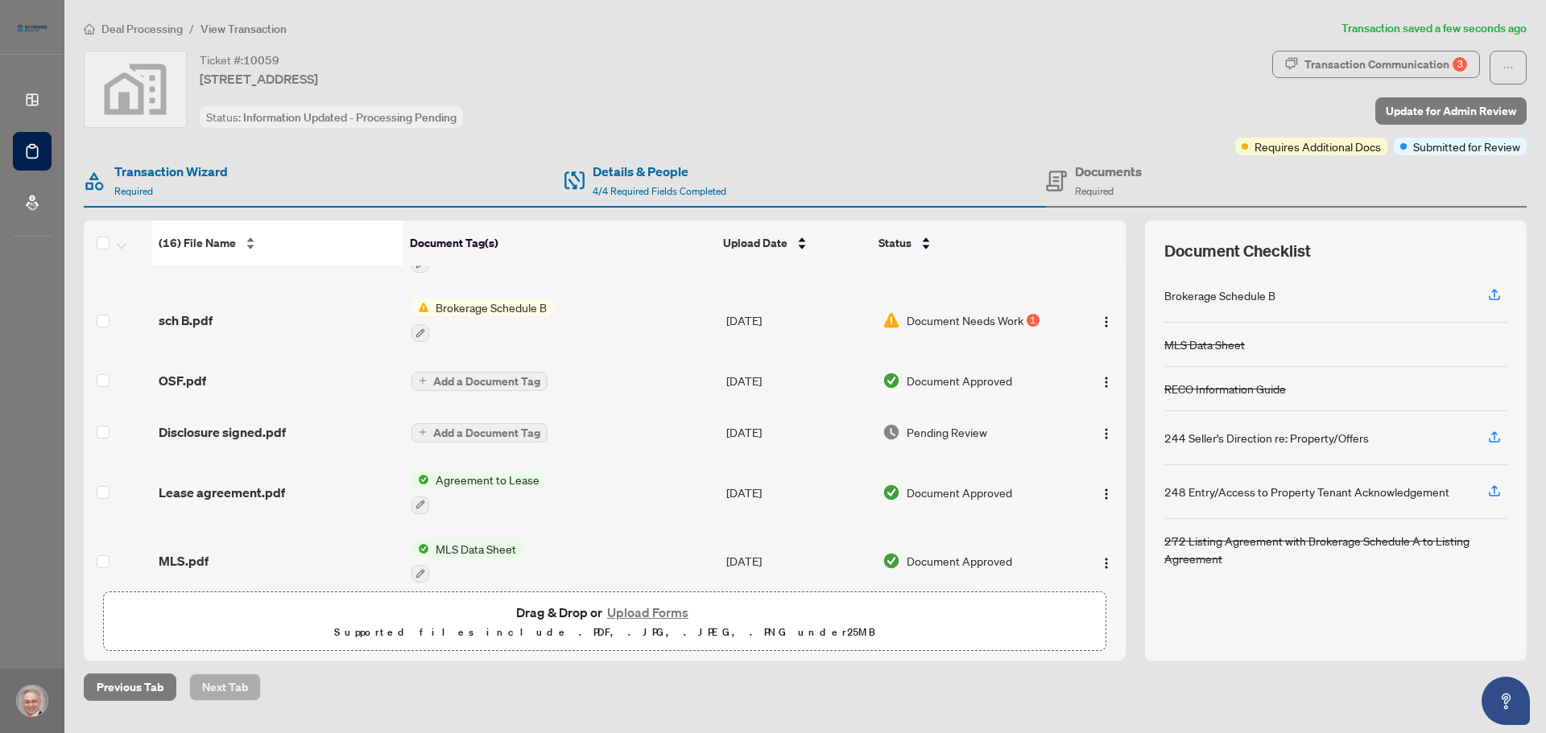
scroll to position [272, 0]
